Goal: Transaction & Acquisition: Obtain resource

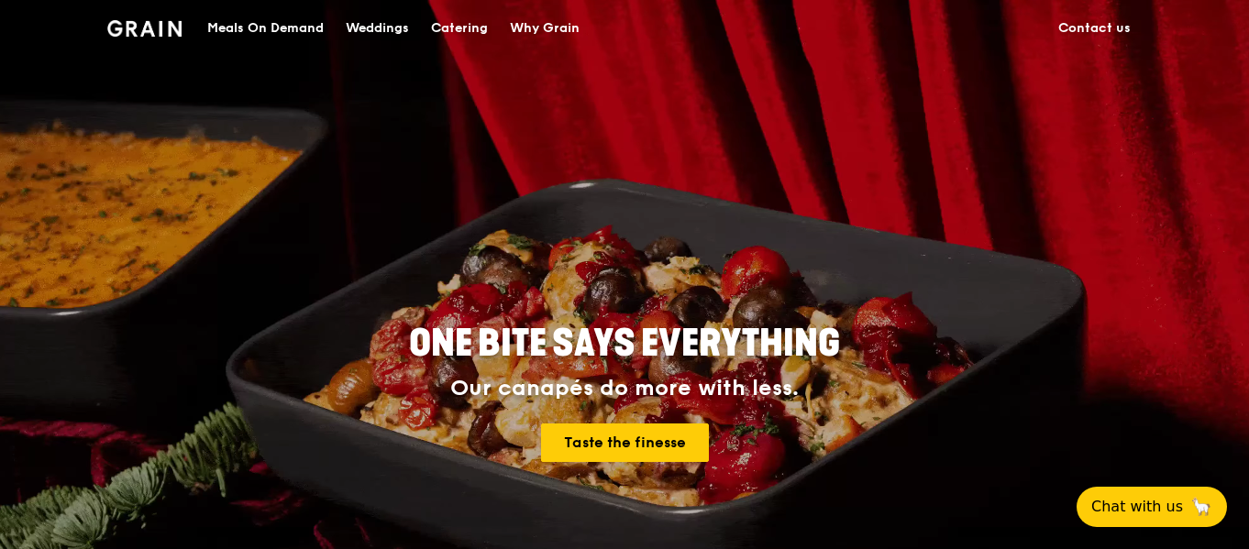
click at [437, 29] on div "Catering" at bounding box center [459, 28] width 57 height 55
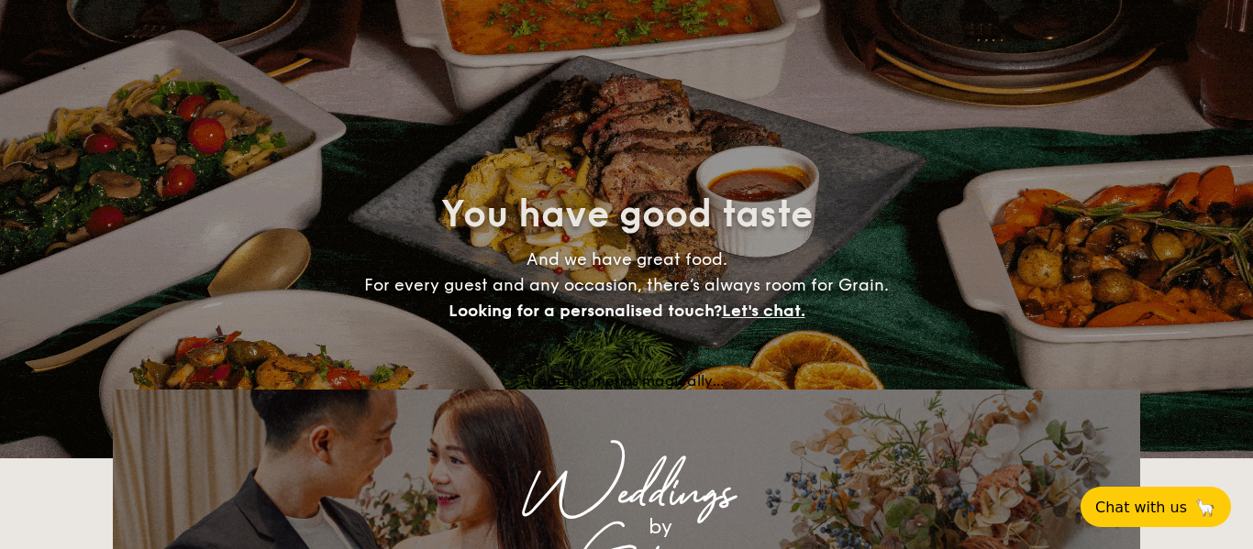
select select
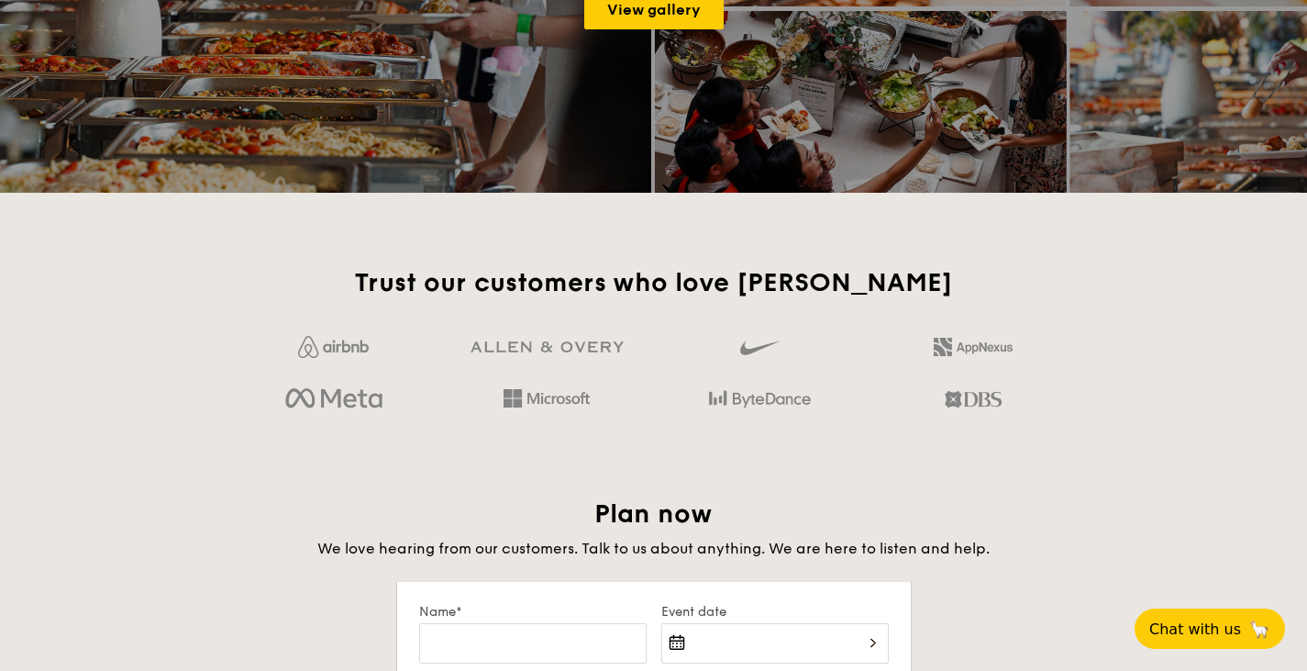
scroll to position [2844, 0]
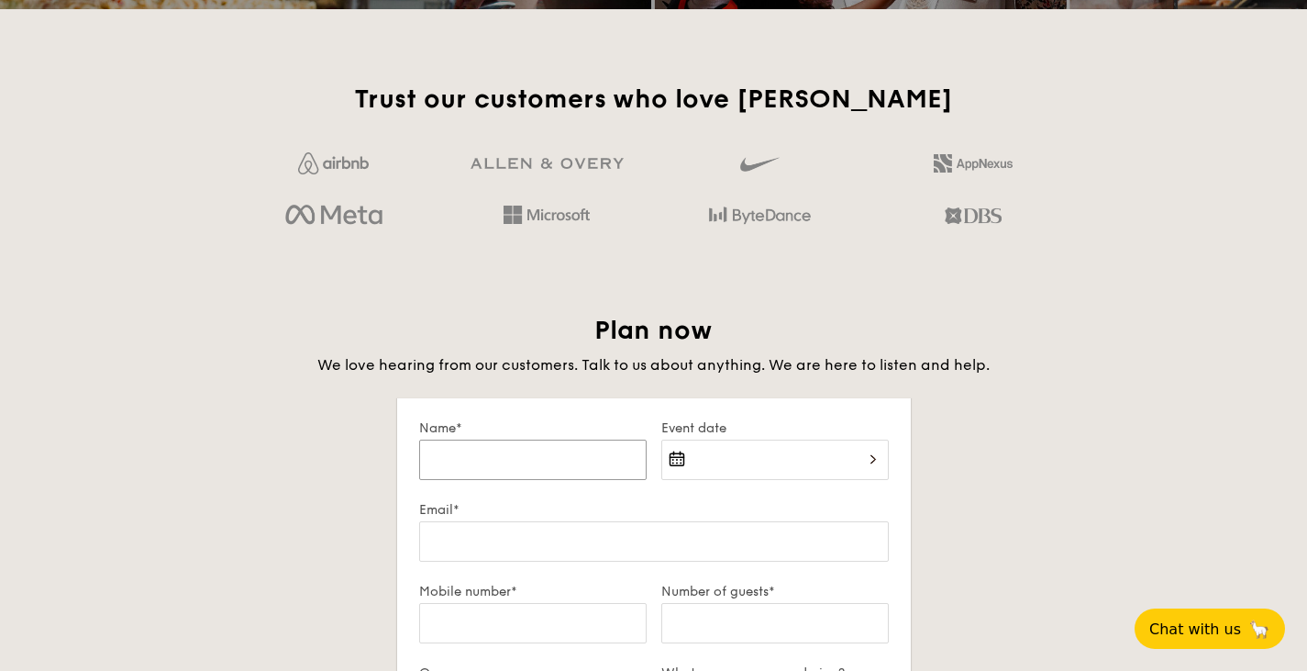
click at [471, 459] on input "Name*" at bounding box center [532, 459] width 227 height 40
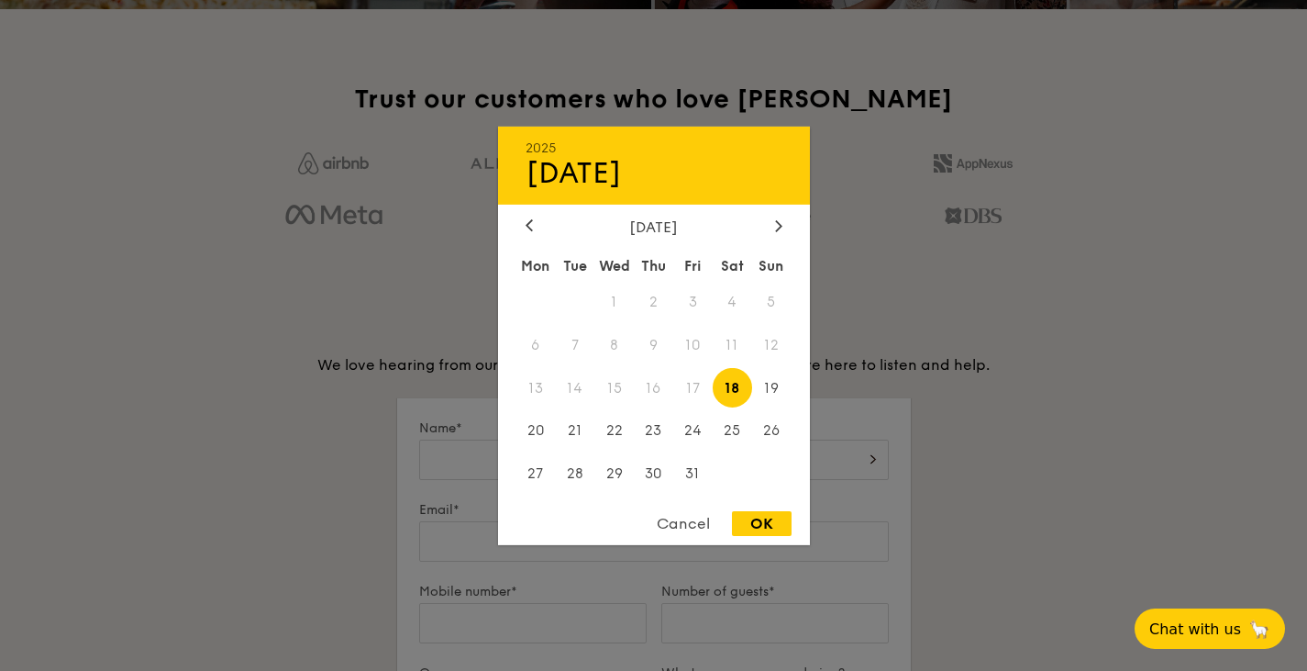
click at [712, 457] on div "2025 Oct [DATE] Tue Wed Thu Fri Sat Sun 1 2 3 4 5 6 7 8 9 10 11 12 13 14 15 16 …" at bounding box center [774, 470] width 227 height 62
click at [659, 472] on span "30" at bounding box center [653, 473] width 39 height 39
click at [754, 515] on div "OK" at bounding box center [762, 523] width 60 height 25
type input "[DATE]"
select select
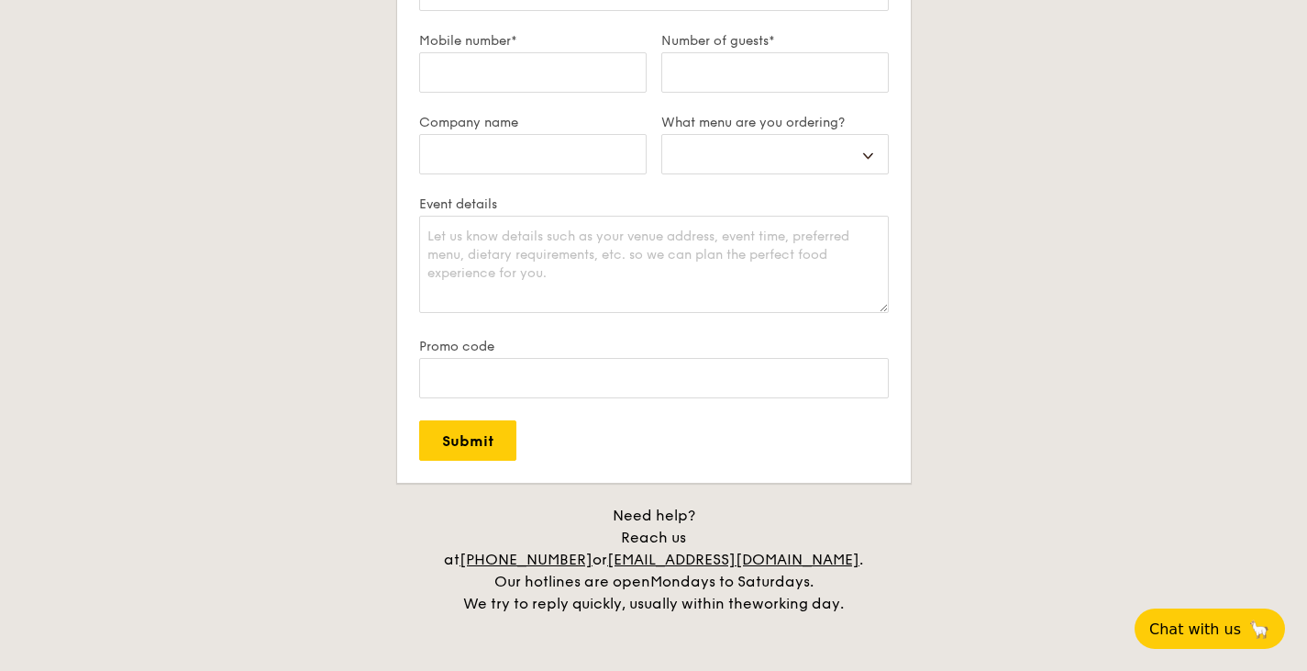
scroll to position [3119, 0]
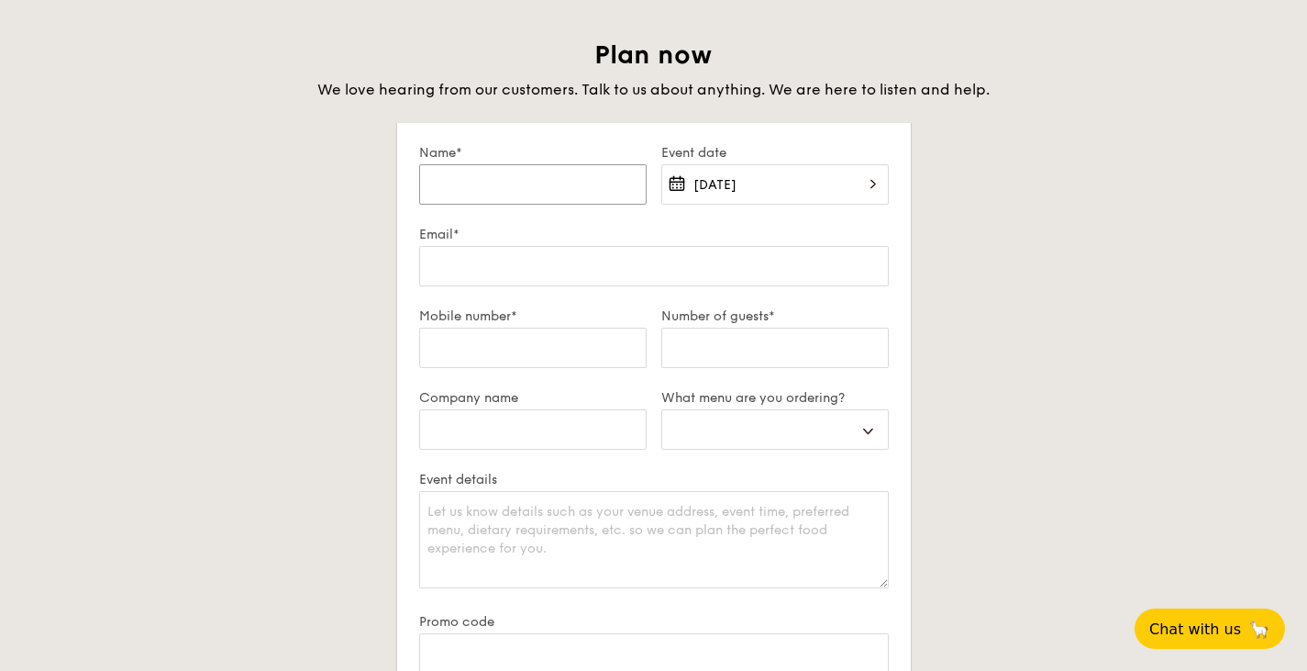
click at [483, 185] on input "Name*" at bounding box center [532, 184] width 227 height 40
click at [1087, 211] on div "Plan now We love hearing from our customers. Talk to us about anything. We are …" at bounding box center [653, 464] width 1027 height 851
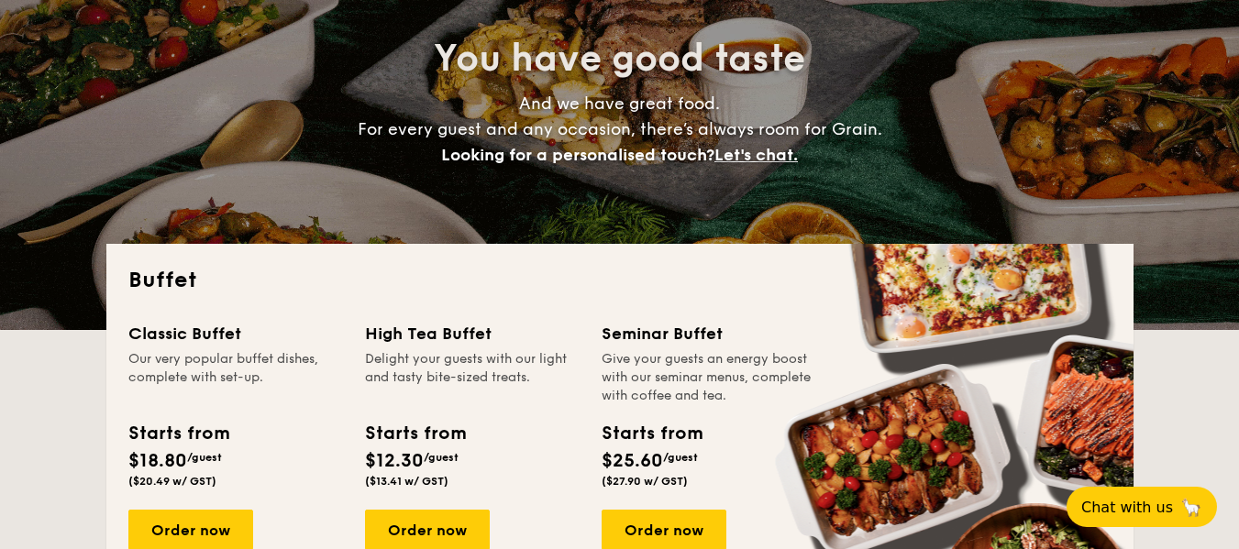
scroll to position [0, 0]
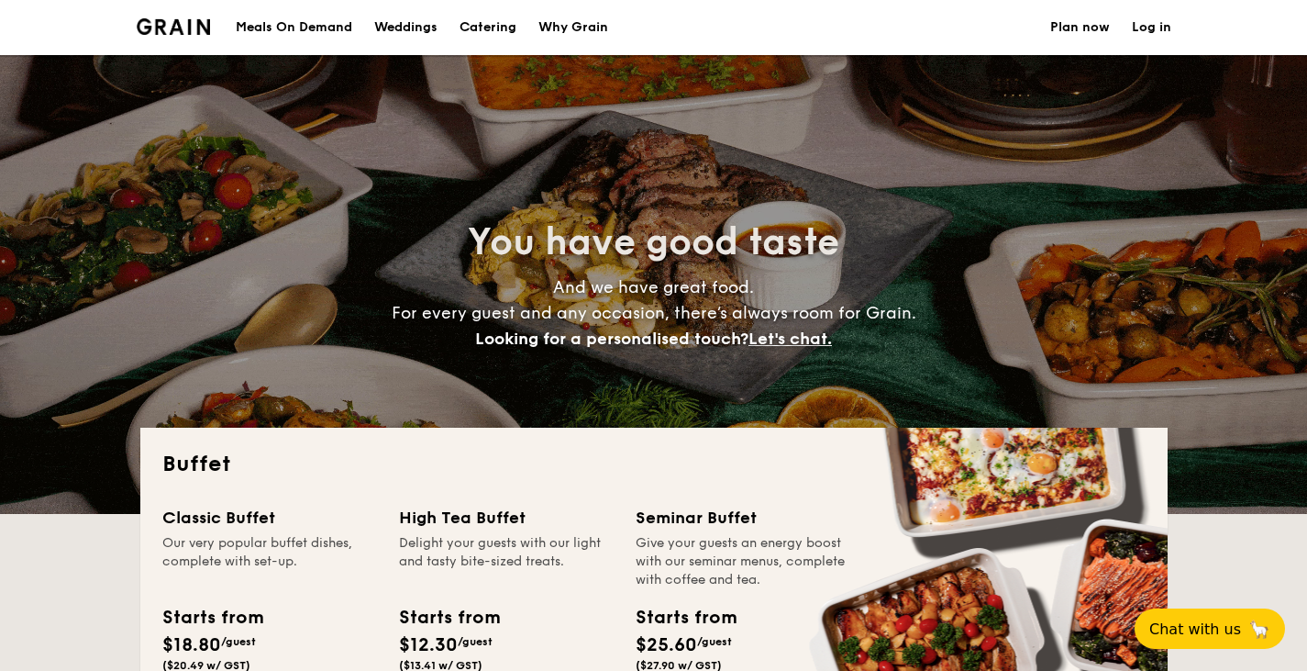
select select
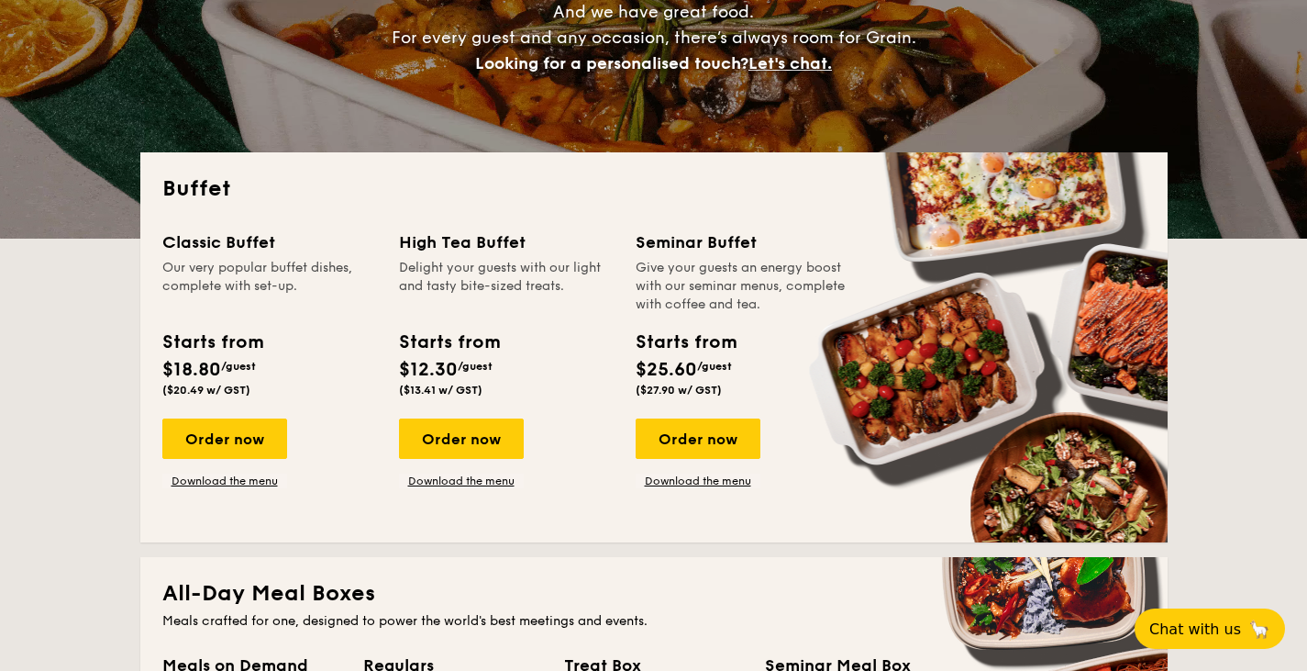
scroll to position [550, 0]
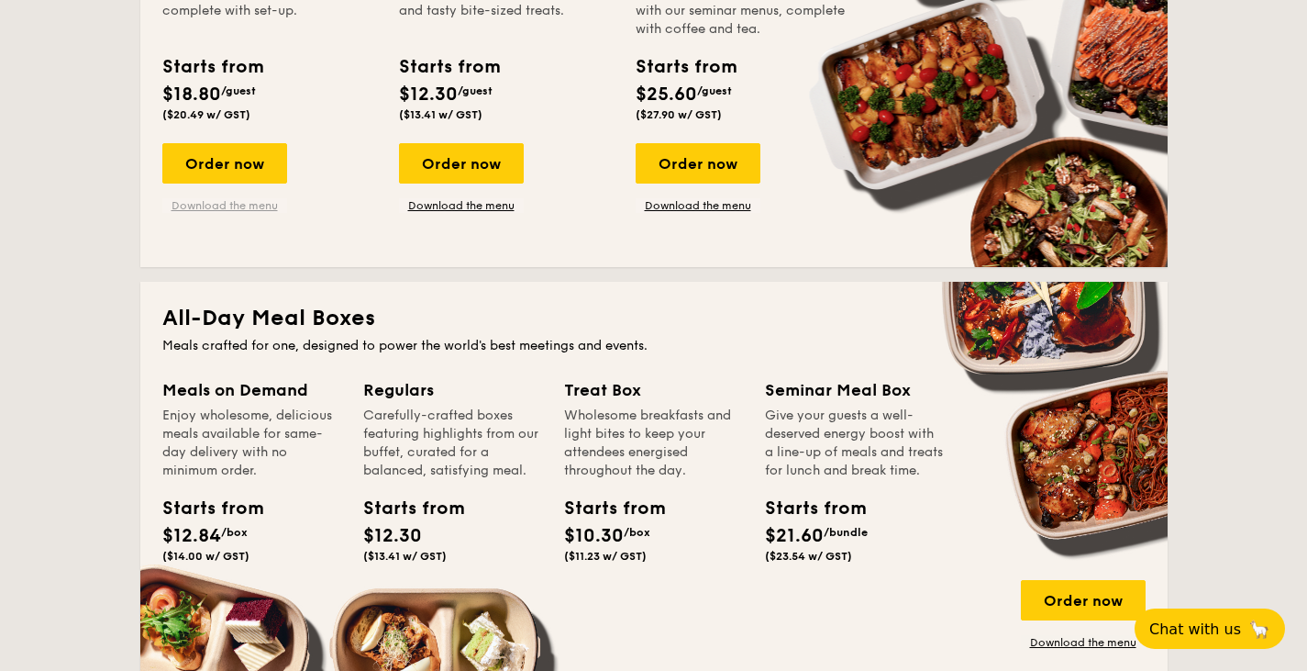
click at [232, 205] on link "Download the menu" at bounding box center [224, 205] width 125 height 15
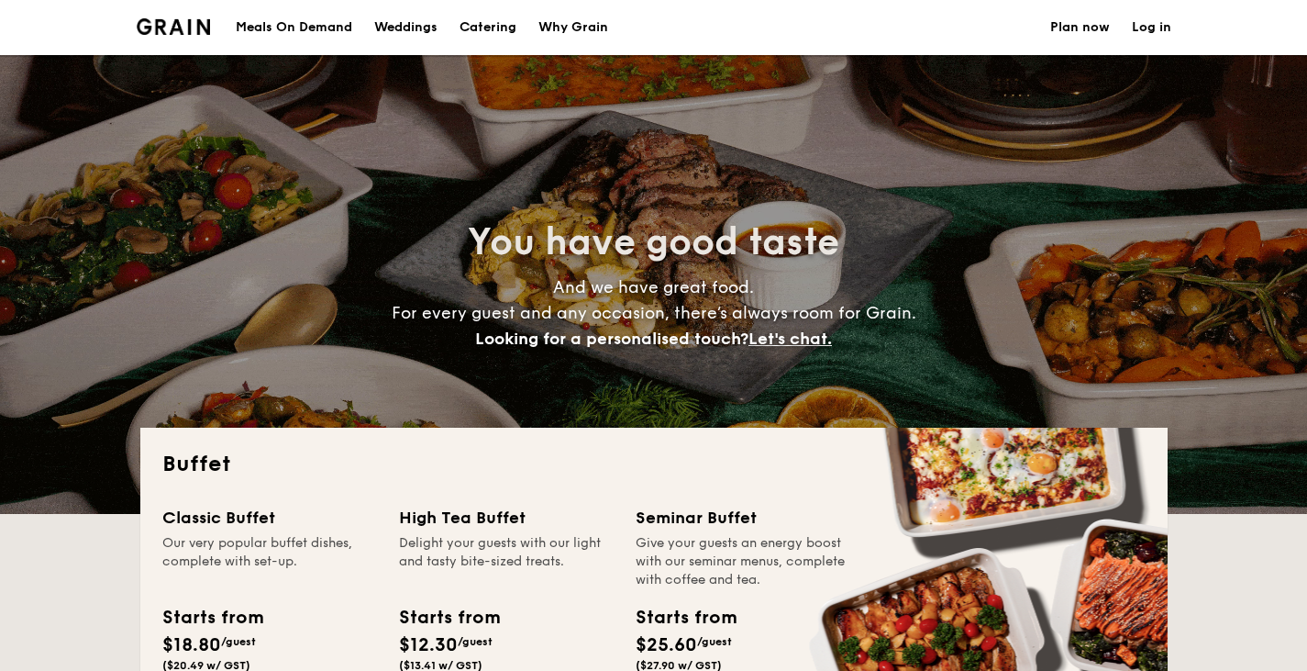
select select
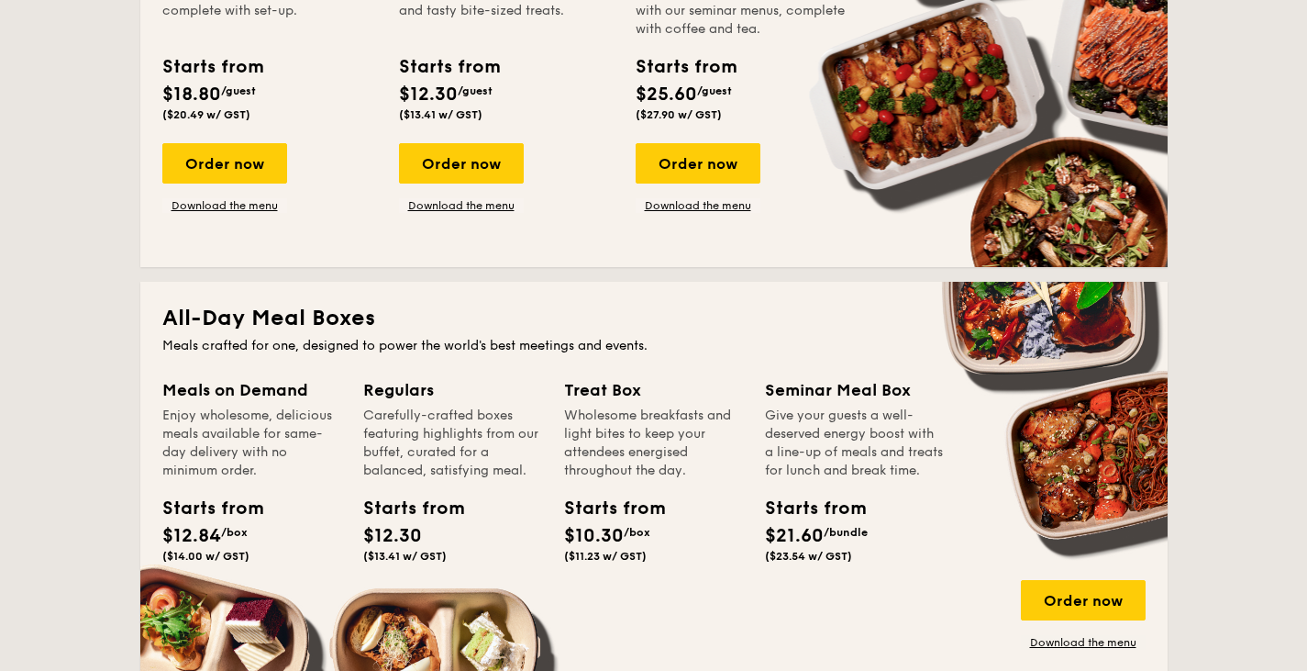
scroll to position [734, 0]
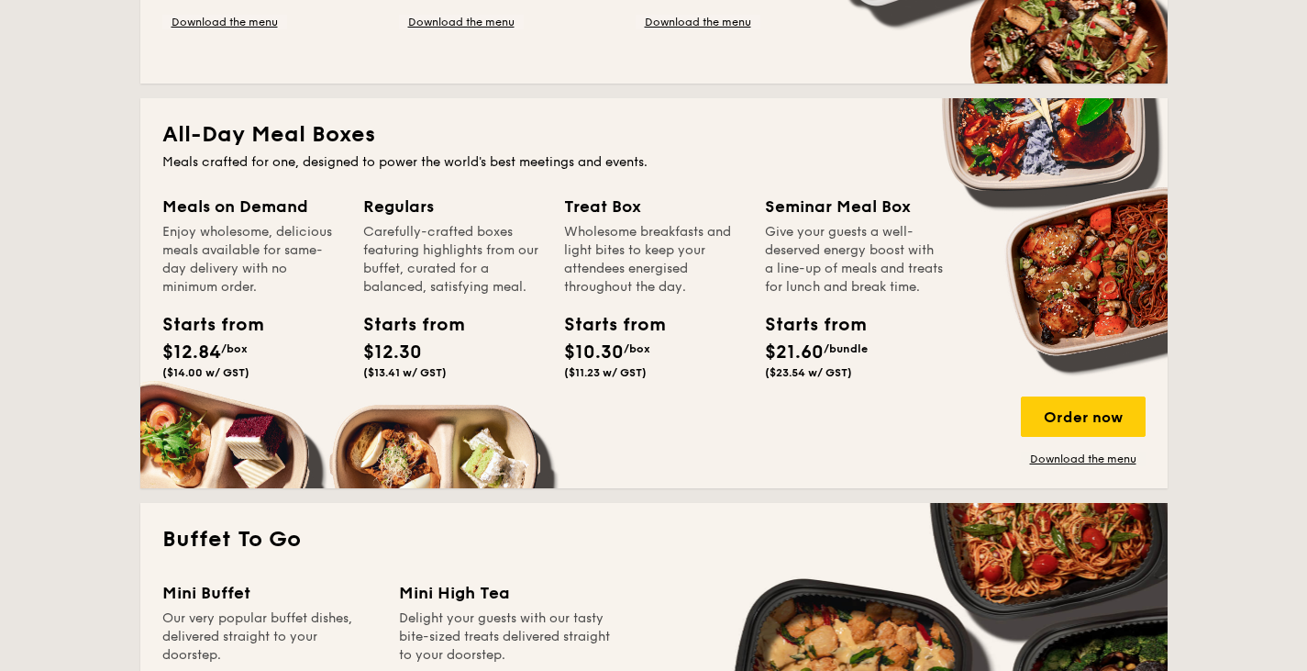
click at [216, 233] on div "Enjoy wholesome, delicious meals available for same-day delivery with no minimu…" at bounding box center [251, 259] width 179 height 73
click at [1063, 459] on link "Download the menu" at bounding box center [1083, 458] width 125 height 15
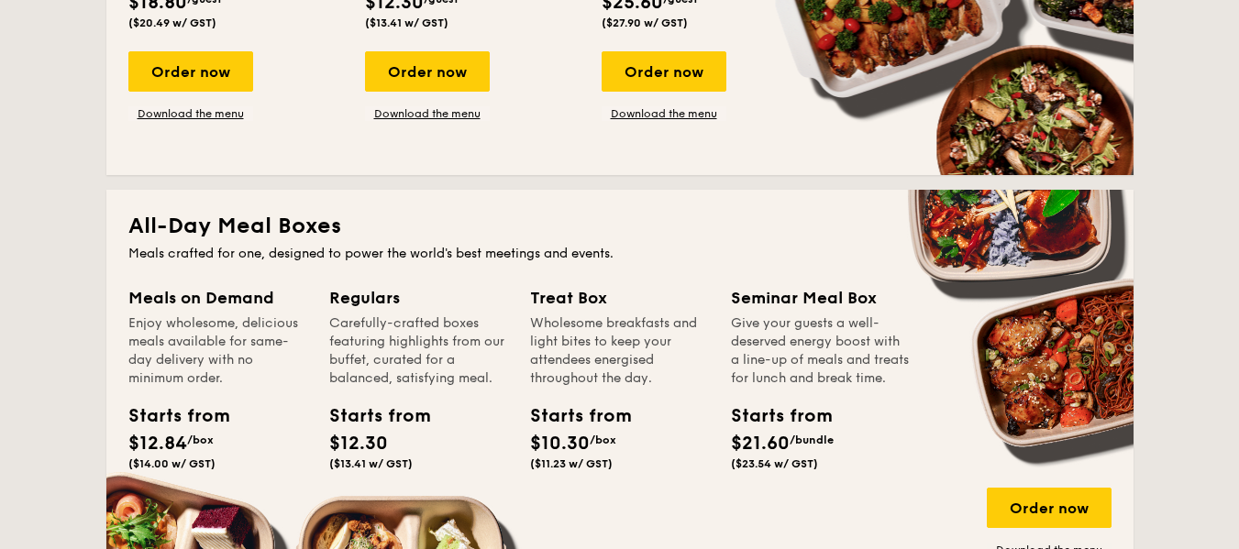
scroll to position [624, 0]
